Goal: Task Accomplishment & Management: Use online tool/utility

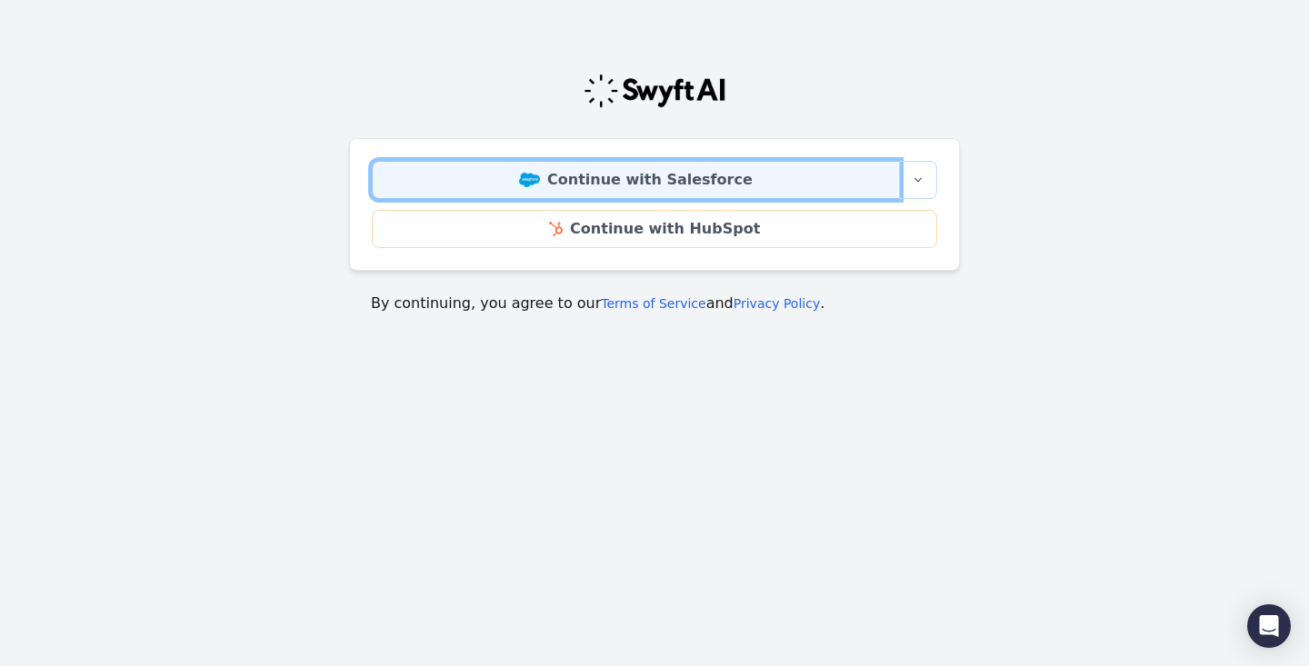
click at [649, 189] on link "Continue with Salesforce" at bounding box center [636, 180] width 528 height 38
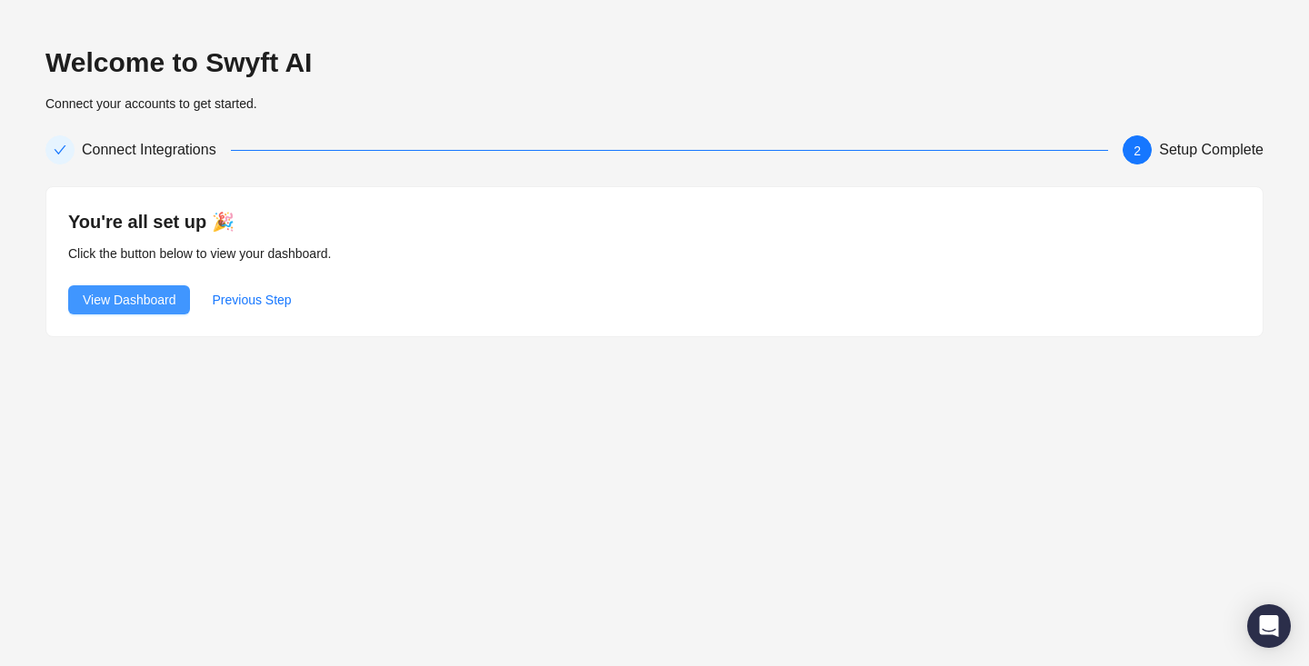
click at [157, 293] on span "View Dashboard" at bounding box center [129, 300] width 93 height 20
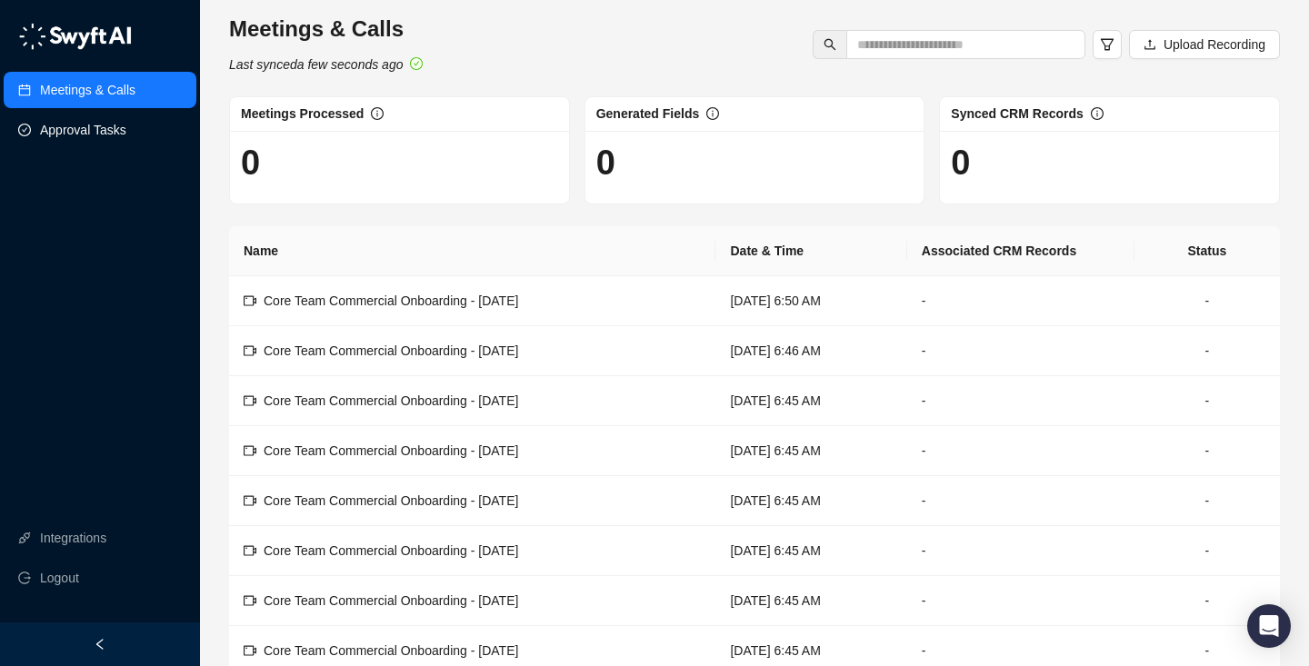
click at [66, 130] on link "Approval Tasks" at bounding box center [83, 130] width 86 height 36
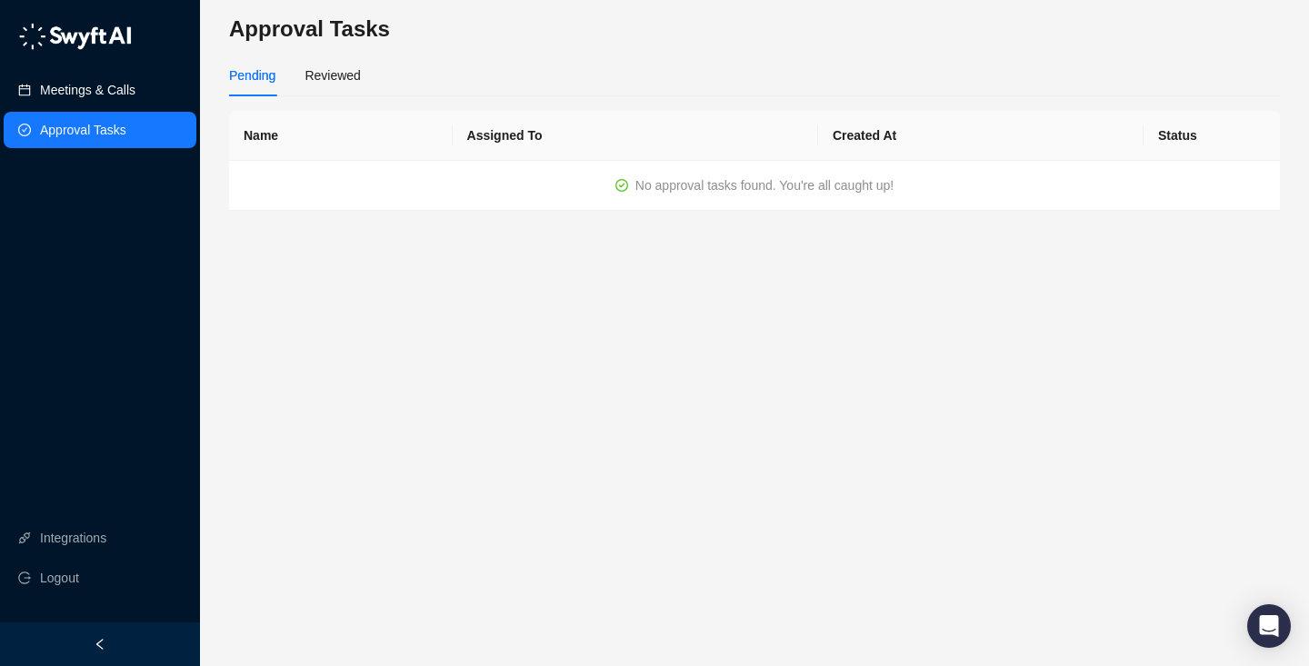
click at [59, 95] on link "Meetings & Calls" at bounding box center [87, 90] width 95 height 36
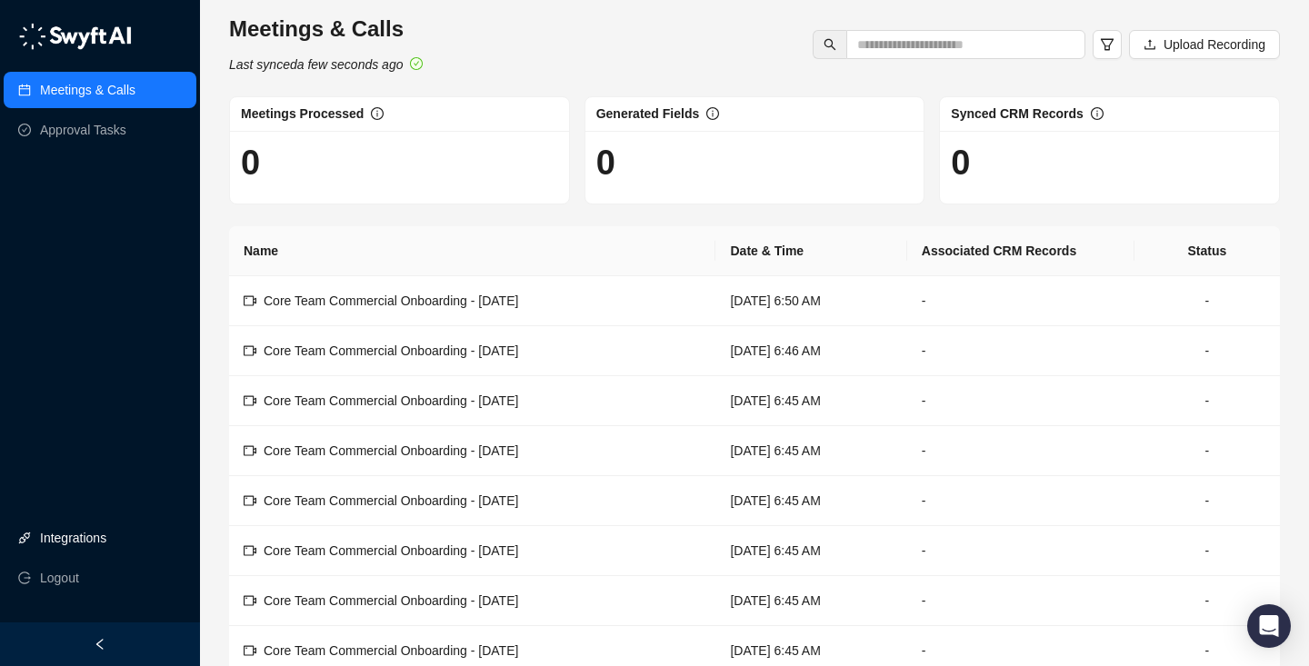
click at [100, 532] on link "Integrations" at bounding box center [73, 538] width 66 height 36
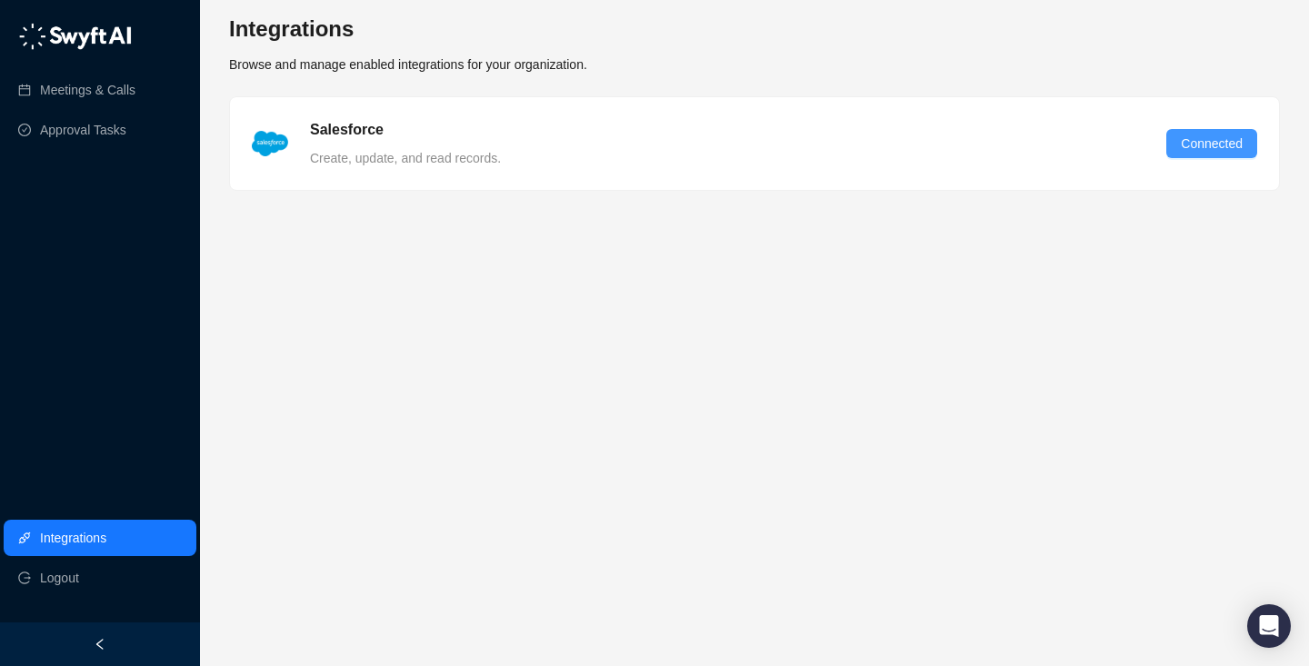
click at [1216, 147] on span "Connected" at bounding box center [1212, 144] width 62 height 20
click at [96, 647] on icon "left" at bounding box center [100, 644] width 13 height 13
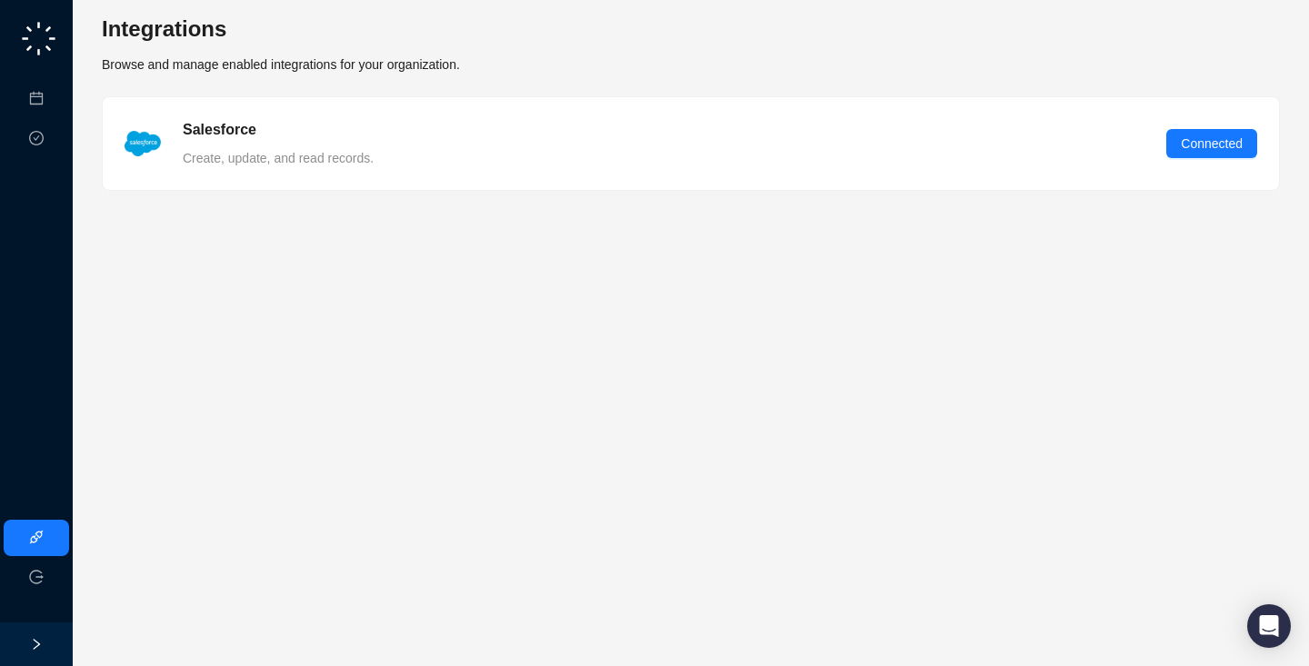
click at [45, 646] on div at bounding box center [36, 645] width 73 height 44
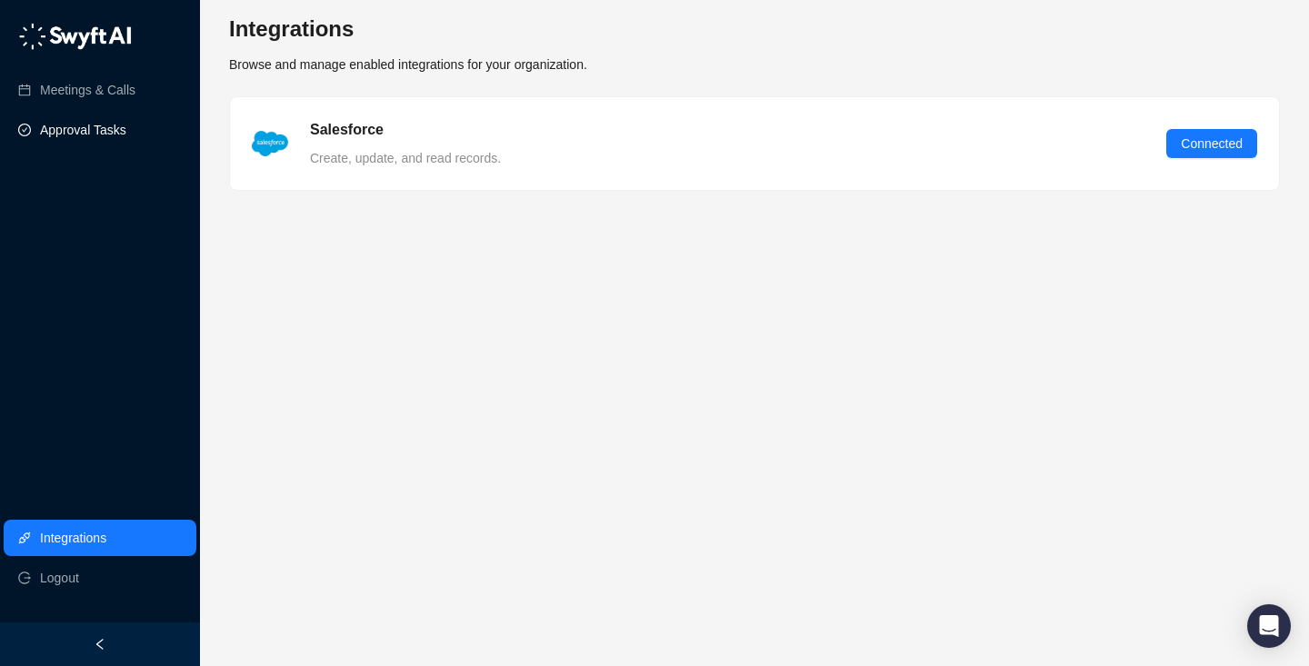
click at [99, 127] on link "Approval Tasks" at bounding box center [83, 130] width 86 height 36
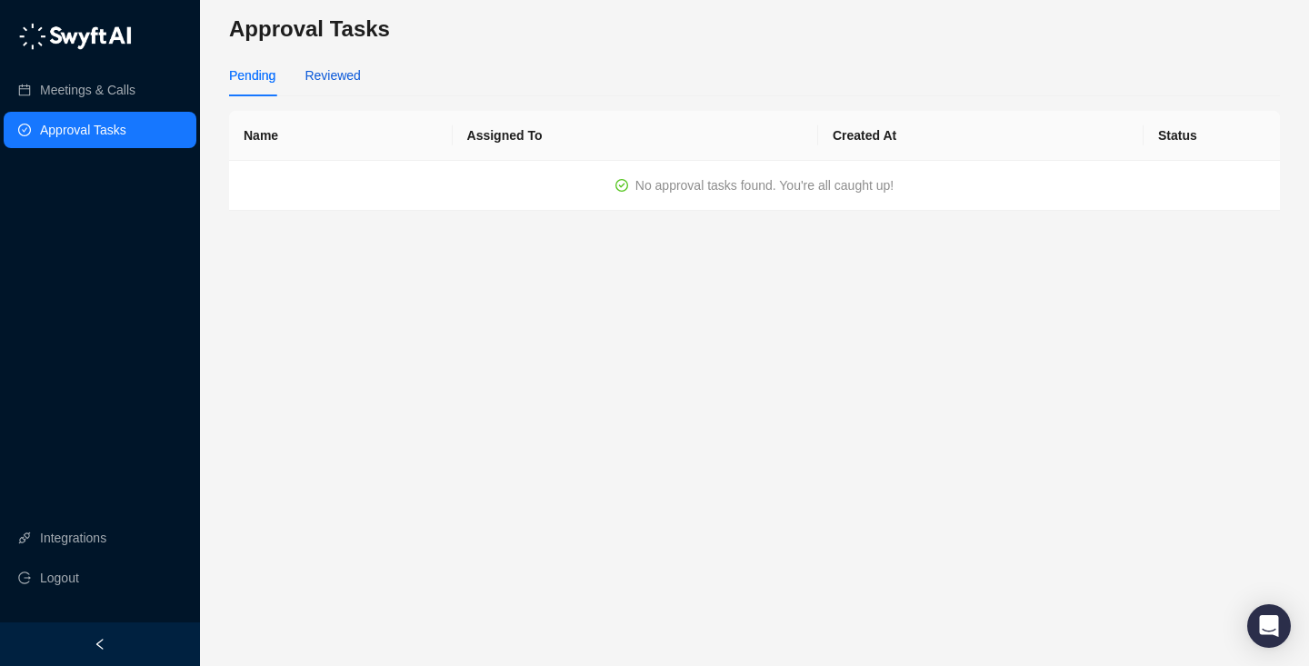
click at [333, 65] on div "Reviewed" at bounding box center [331, 75] width 55 height 20
click at [257, 75] on div "Pending" at bounding box center [252, 75] width 46 height 20
